Goal: Information Seeking & Learning: Learn about a topic

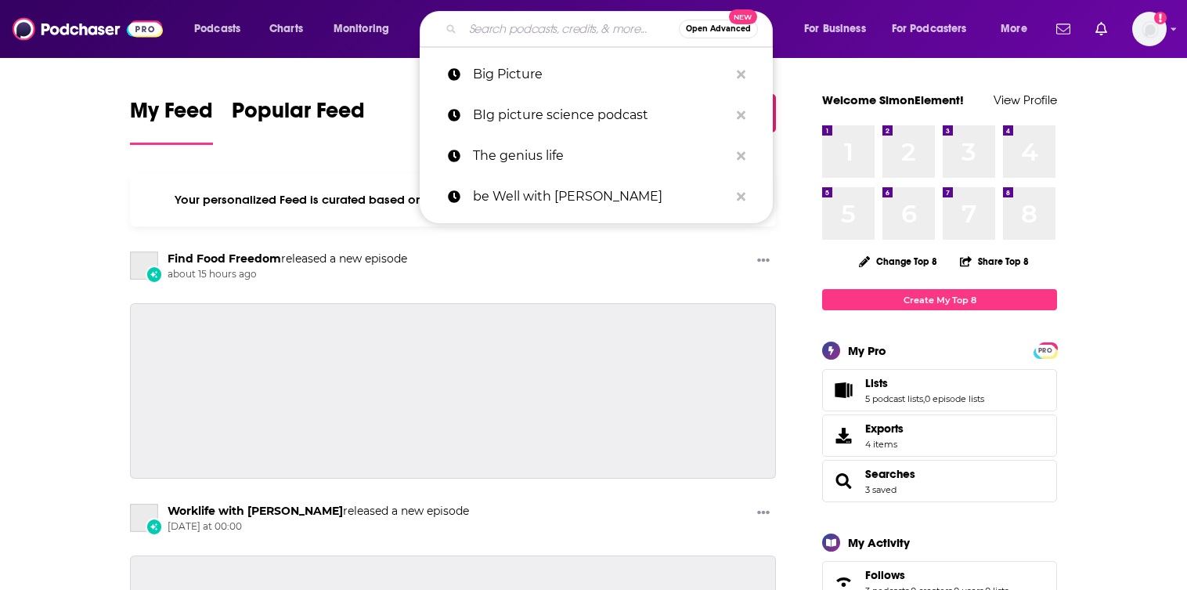
click at [527, 39] on input "Search podcasts, credits, & more..." at bounding box center [571, 28] width 216 height 25
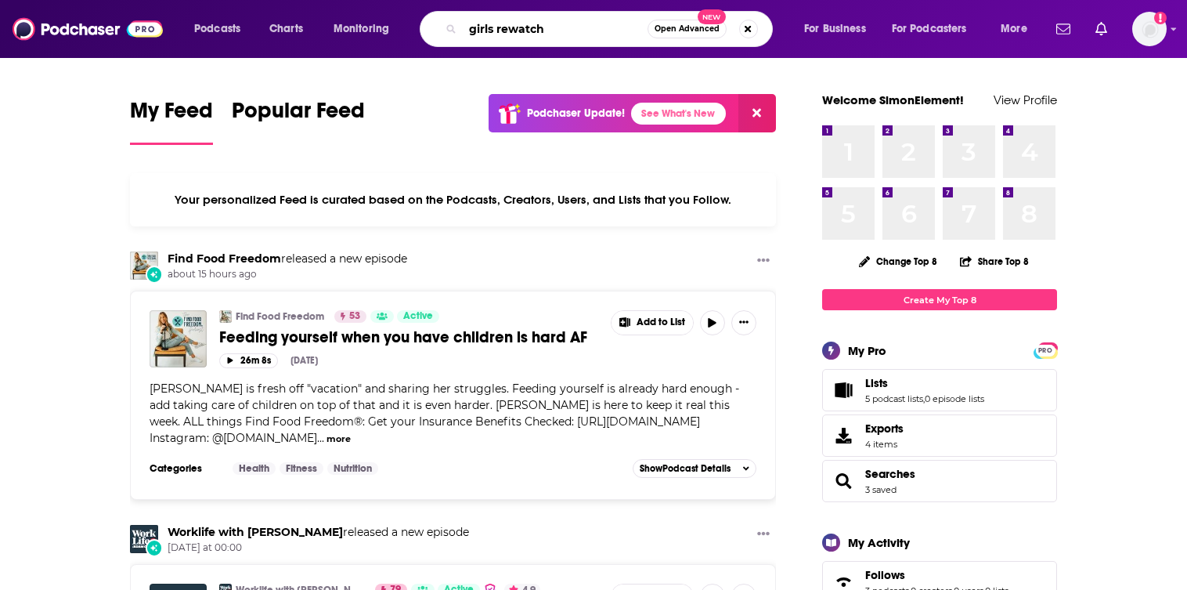
type input "girls rewatch"
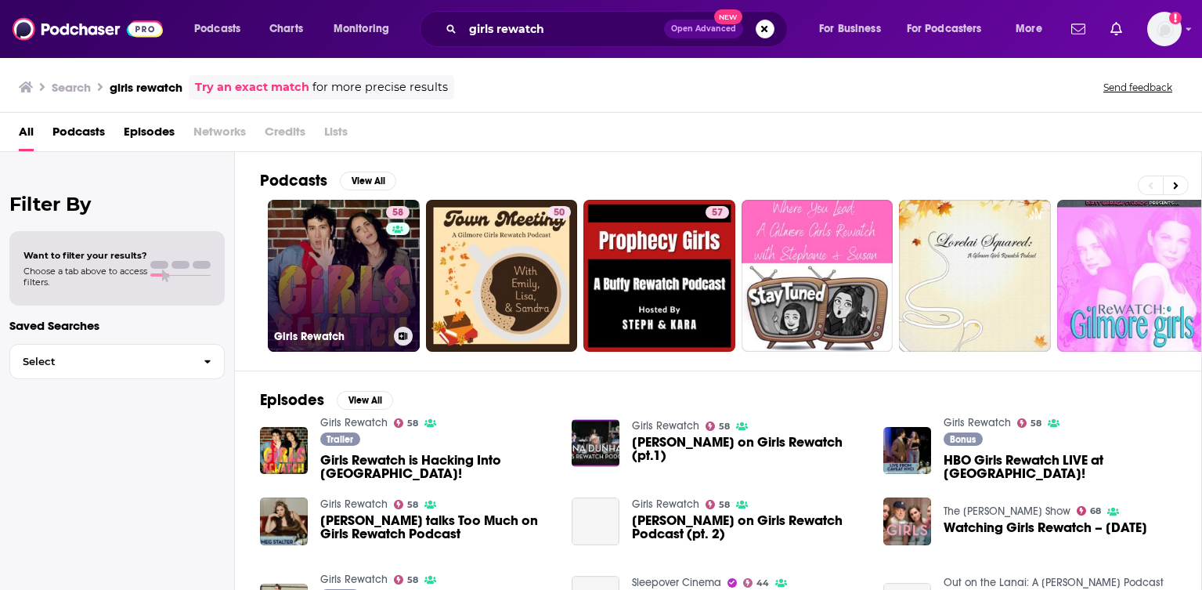
click at [361, 254] on link "58 Girls Rewatch" at bounding box center [344, 276] width 152 height 152
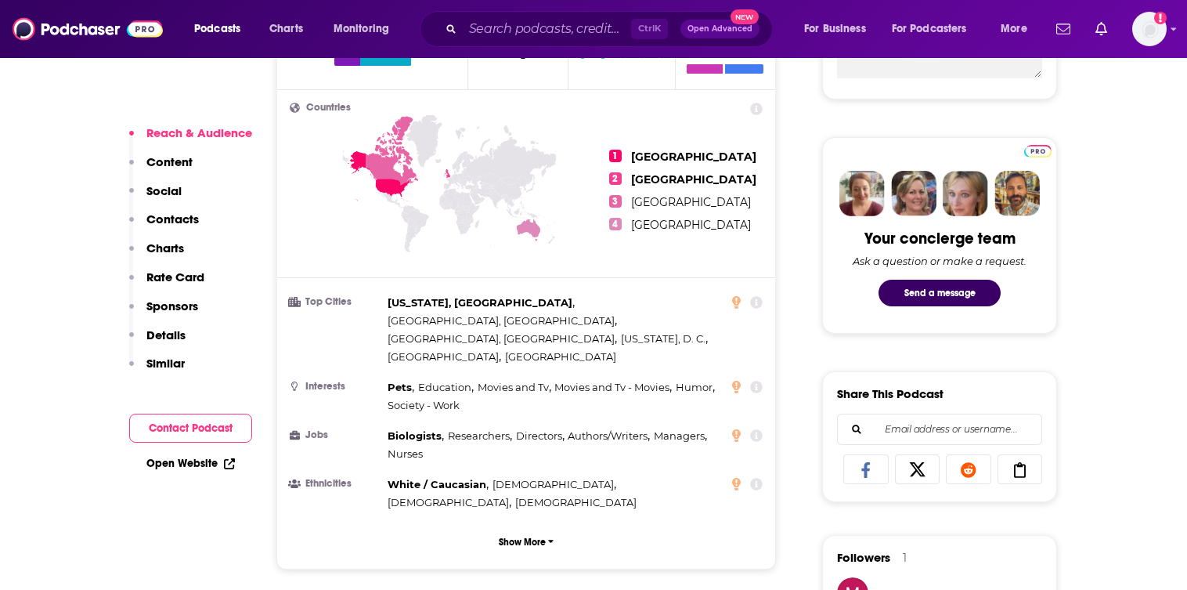
scroll to position [685, 0]
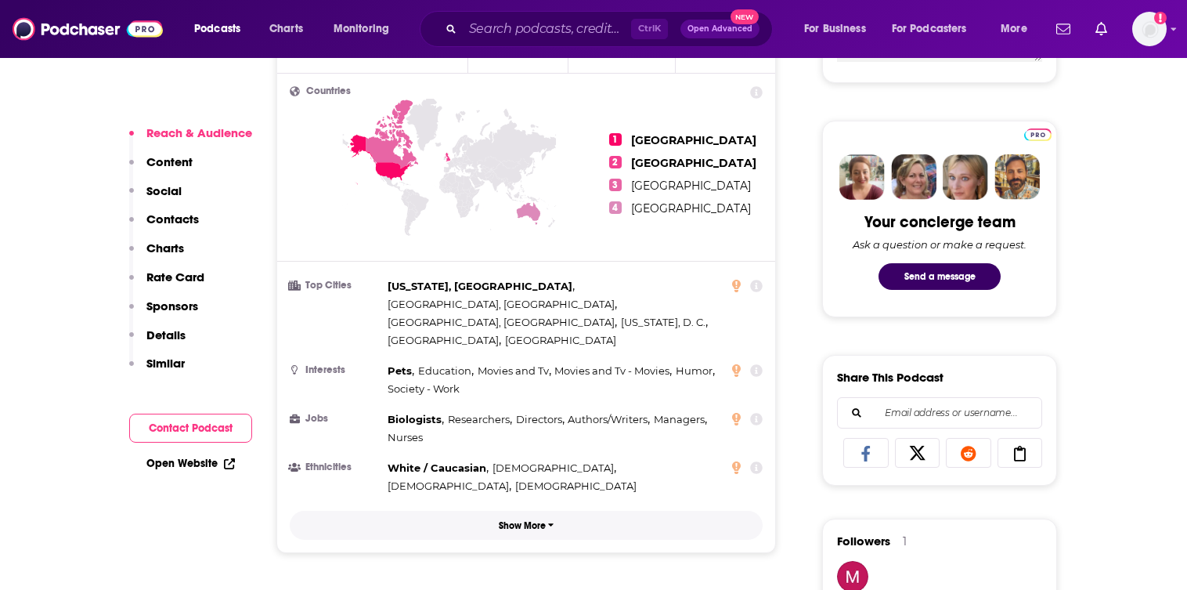
click at [517, 471] on p "Show More" at bounding box center [522, 525] width 47 height 11
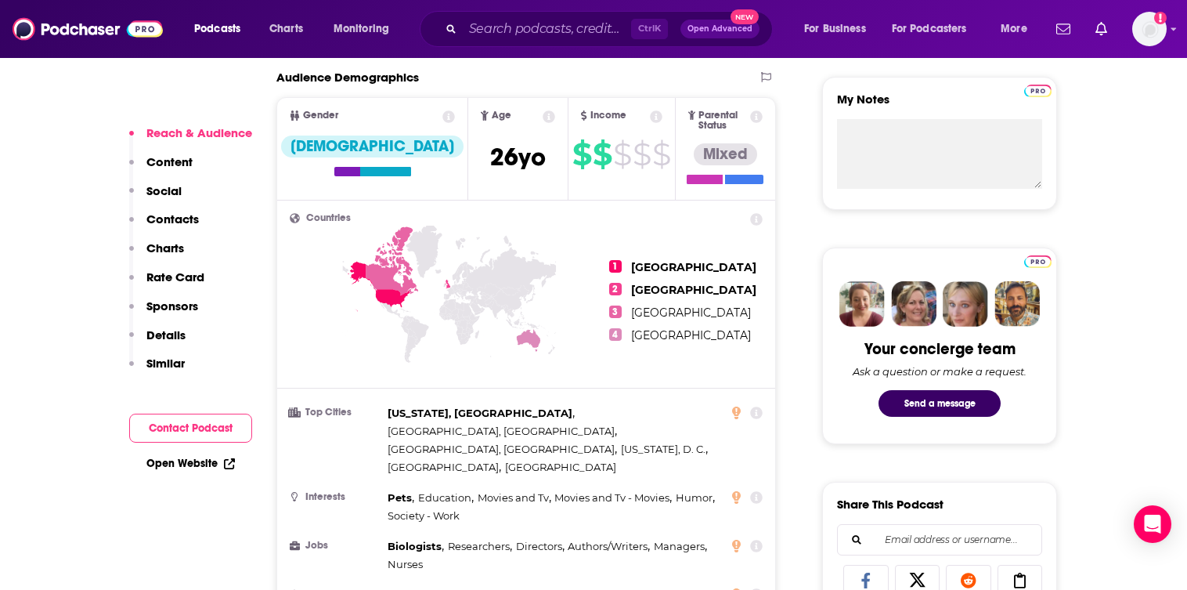
scroll to position [489, 0]
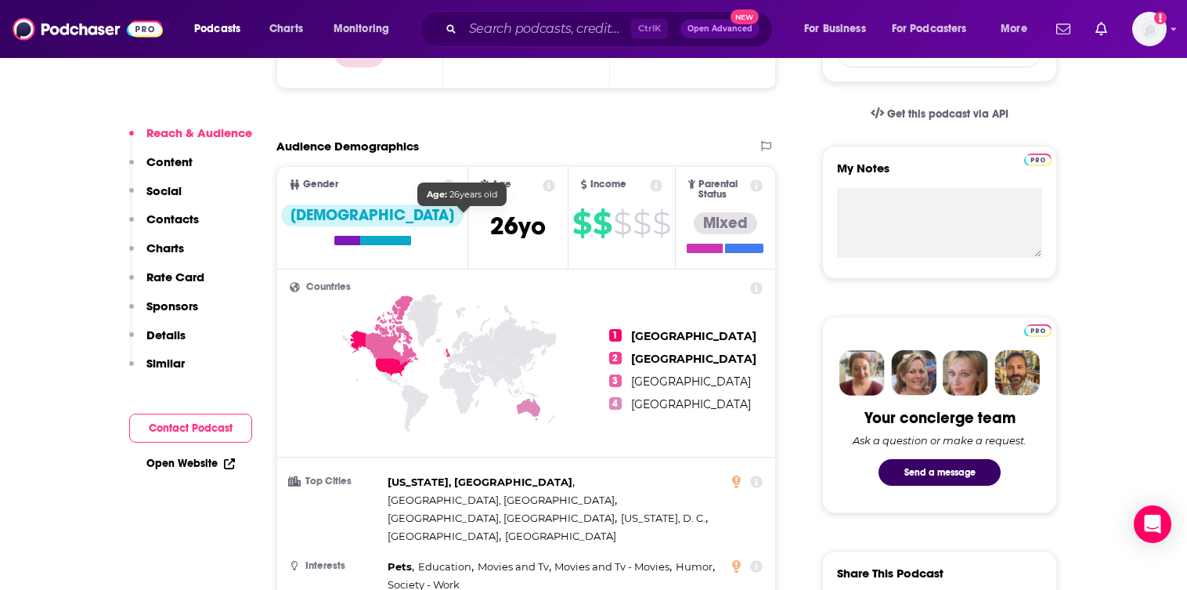
click at [490, 229] on span "[DEMOGRAPHIC_DATA]" at bounding box center [518, 226] width 56 height 31
click at [493, 224] on span "[DEMOGRAPHIC_DATA]" at bounding box center [517, 230] width 63 height 38
click at [490, 224] on span "[DEMOGRAPHIC_DATA]" at bounding box center [518, 226] width 56 height 31
click at [543, 185] on icon at bounding box center [549, 185] width 13 height 13
click at [503, 219] on span "Age [DEMOGRAPHIC_DATA] yo" at bounding box center [517, 217] width 99 height 101
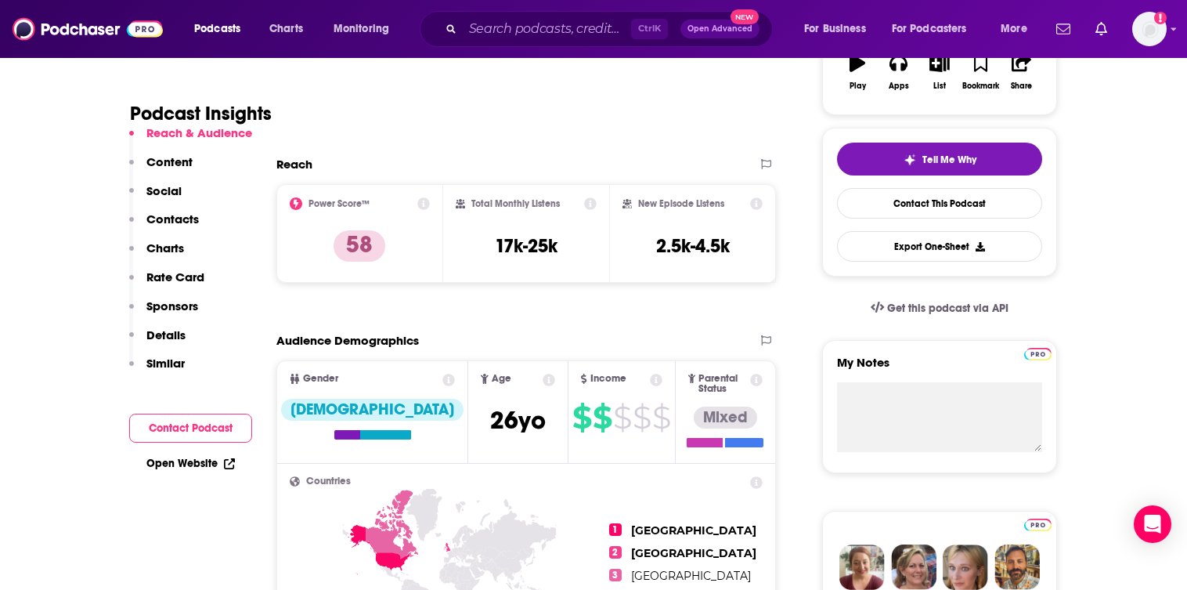
scroll to position [294, 0]
